Goal: Information Seeking & Learning: Find specific page/section

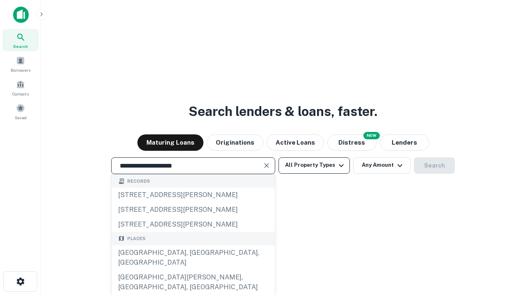
click at [193, 270] on div "[GEOGRAPHIC_DATA], [GEOGRAPHIC_DATA], [GEOGRAPHIC_DATA]" at bounding box center [193, 258] width 163 height 25
click at [314, 165] on button "All Property Types" at bounding box center [314, 166] width 71 height 16
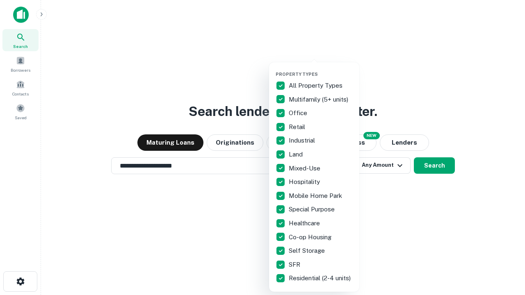
type input "**********"
click at [321, 69] on button "button" at bounding box center [321, 69] width 90 height 0
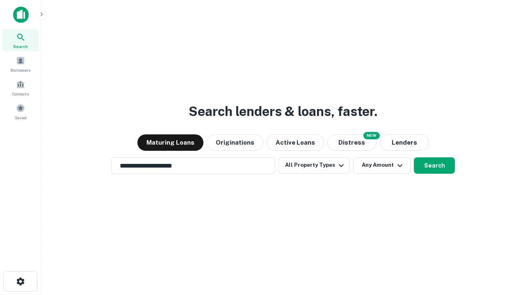
scroll to position [13, 0]
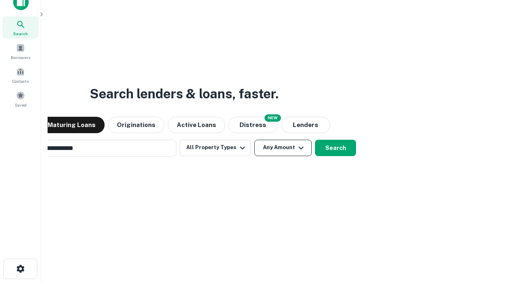
click at [254, 140] on button "Any Amount" at bounding box center [282, 148] width 57 height 16
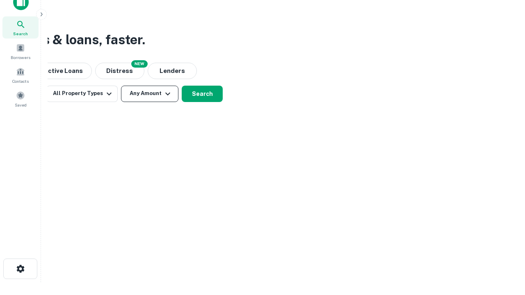
scroll to position [13, 0]
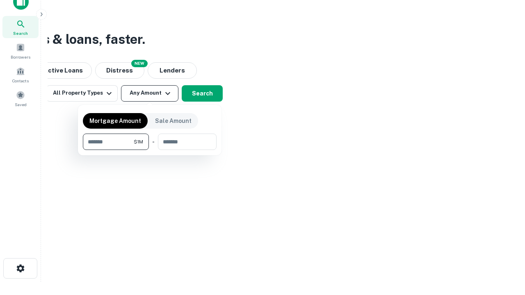
type input "*******"
click at [150, 150] on button "button" at bounding box center [150, 150] width 134 height 0
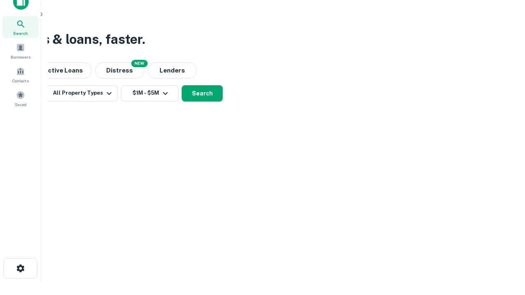
scroll to position [5, 151]
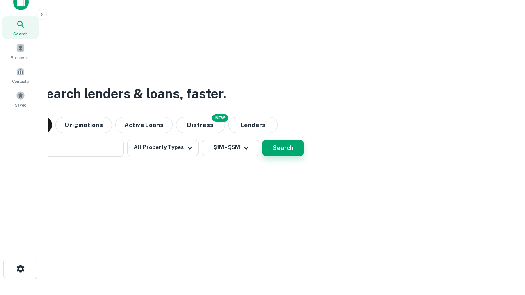
click at [263, 140] on button "Search" at bounding box center [283, 148] width 41 height 16
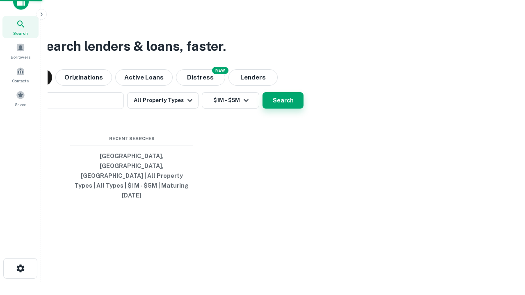
scroll to position [22, 232]
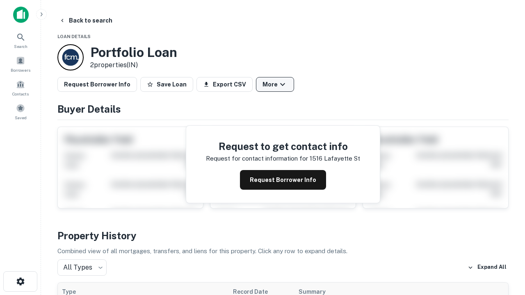
click at [275, 85] on button "More" at bounding box center [275, 84] width 38 height 15
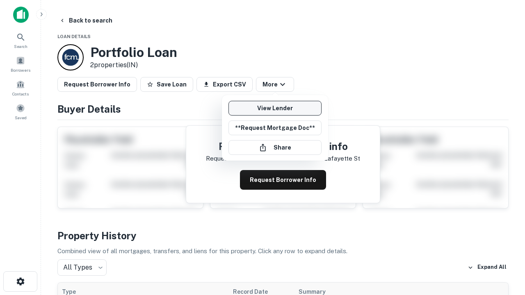
click at [275, 108] on link "View Lender" at bounding box center [275, 108] width 93 height 15
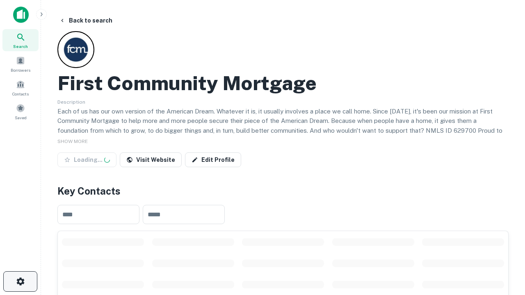
click at [20, 282] on icon "button" at bounding box center [21, 282] width 10 height 10
